Goal: Task Accomplishment & Management: Manage account settings

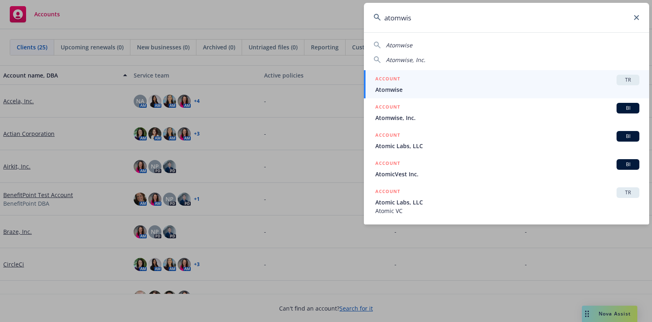
type input "atomwis"
click at [527, 86] on span "Atomwise" at bounding box center [508, 89] width 264 height 9
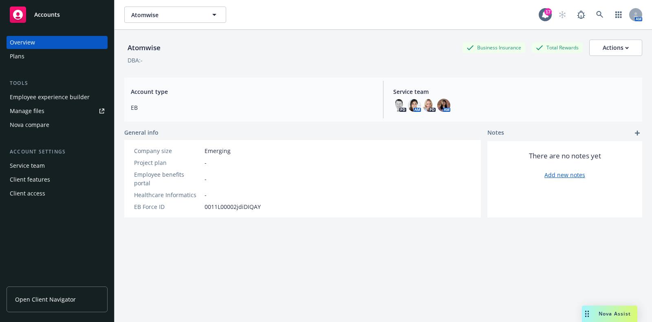
click at [41, 50] on div "Plans" at bounding box center [57, 56] width 95 height 13
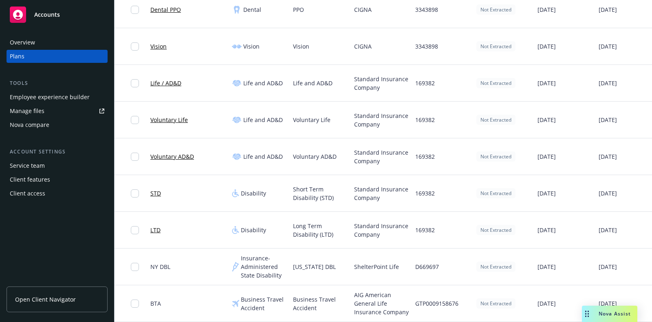
scroll to position [0, 73]
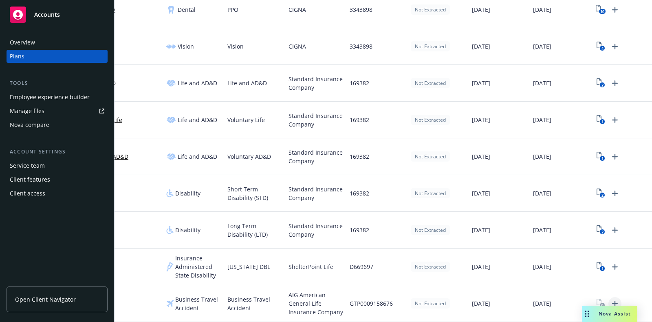
click at [612, 301] on icon "Upload Plan Documents" at bounding box center [615, 304] width 6 height 6
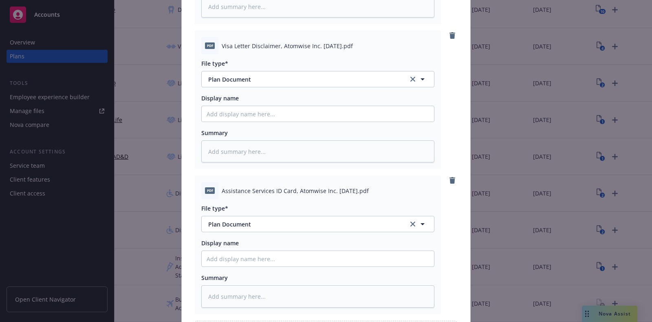
scroll to position [1754, 0]
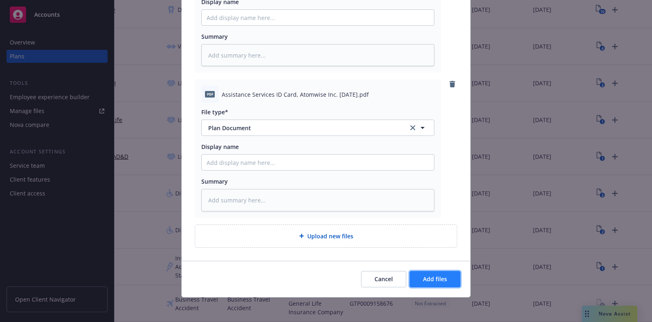
click at [434, 280] on span "Add files" at bounding box center [435, 279] width 24 height 8
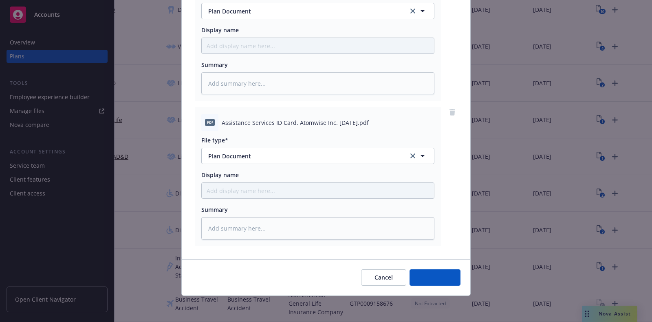
scroll to position [1725, 0]
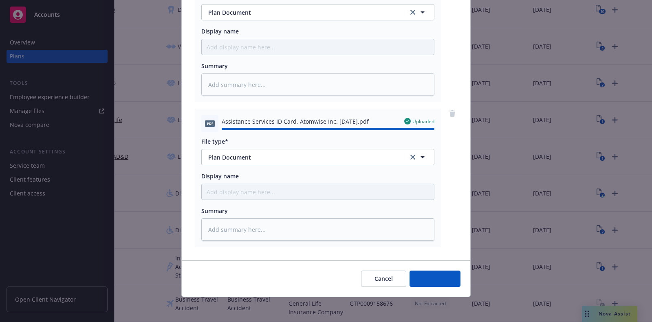
type textarea "x"
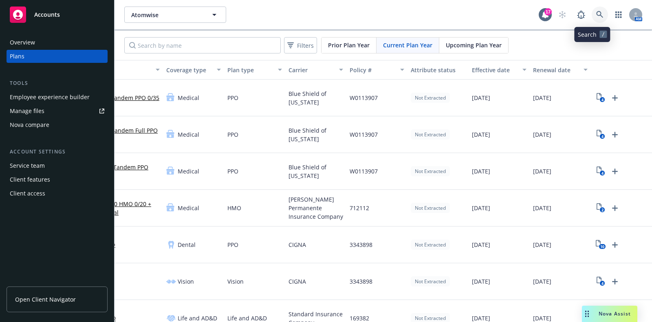
click at [594, 10] on link at bounding box center [600, 15] width 16 height 16
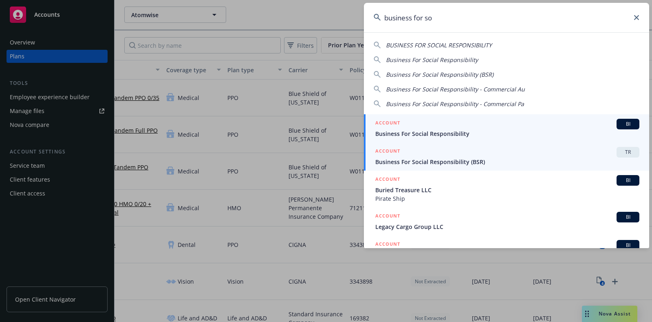
type input "business for so"
click at [501, 161] on span "Business For Social Responsibility (BSR)" at bounding box center [508, 161] width 264 height 9
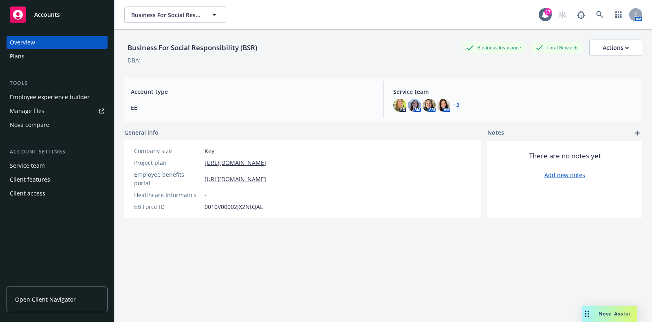
click at [39, 53] on div "Plans" at bounding box center [57, 56] width 95 height 13
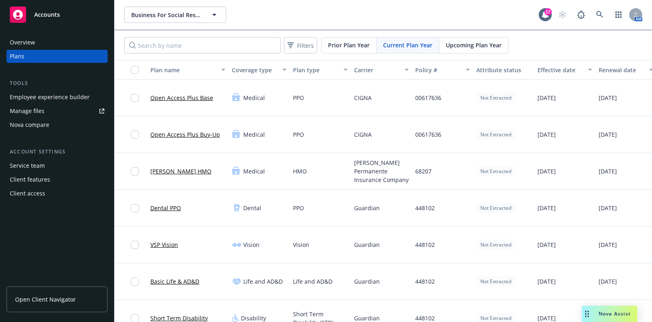
click at [461, 41] on span "Upcoming Plan Year" at bounding box center [474, 45] width 56 height 9
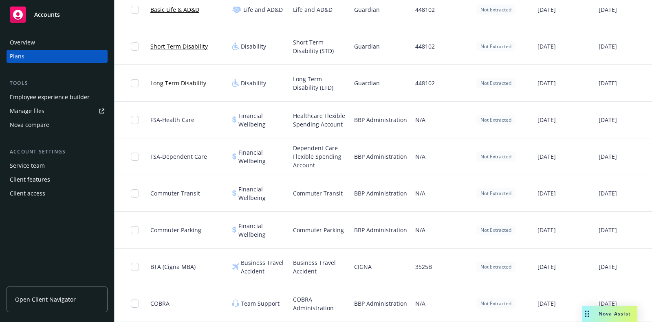
scroll to position [0, 73]
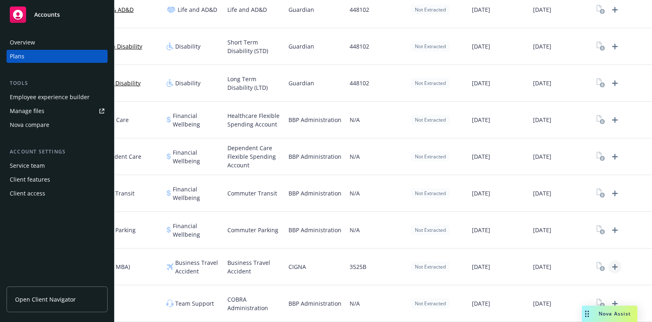
click at [610, 262] on icon "Upload Plan Documents" at bounding box center [615, 267] width 10 height 10
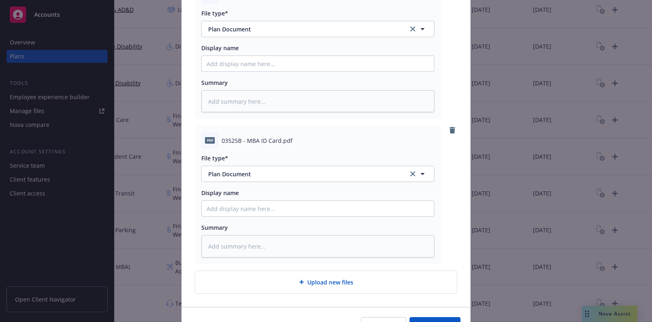
scroll to position [596, 0]
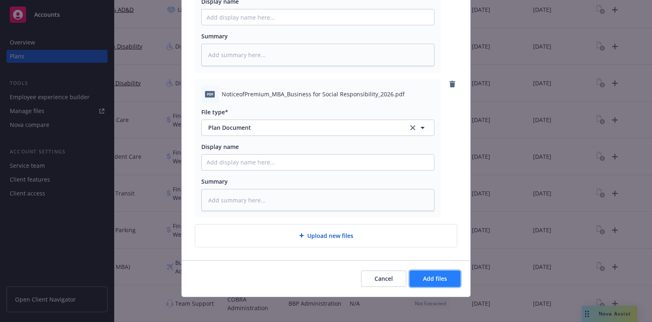
click at [435, 278] on span "Add files" at bounding box center [435, 278] width 24 height 8
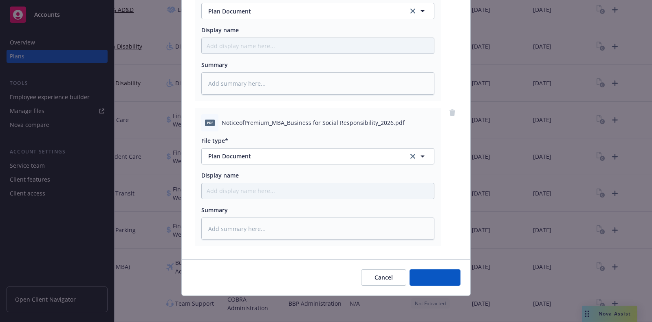
scroll to position [712, 0]
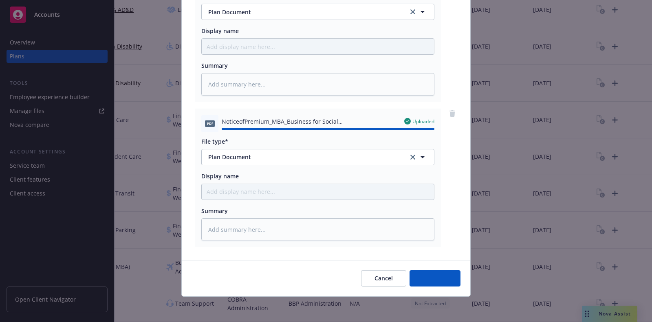
type textarea "x"
